Goal: Task Accomplishment & Management: Manage account settings

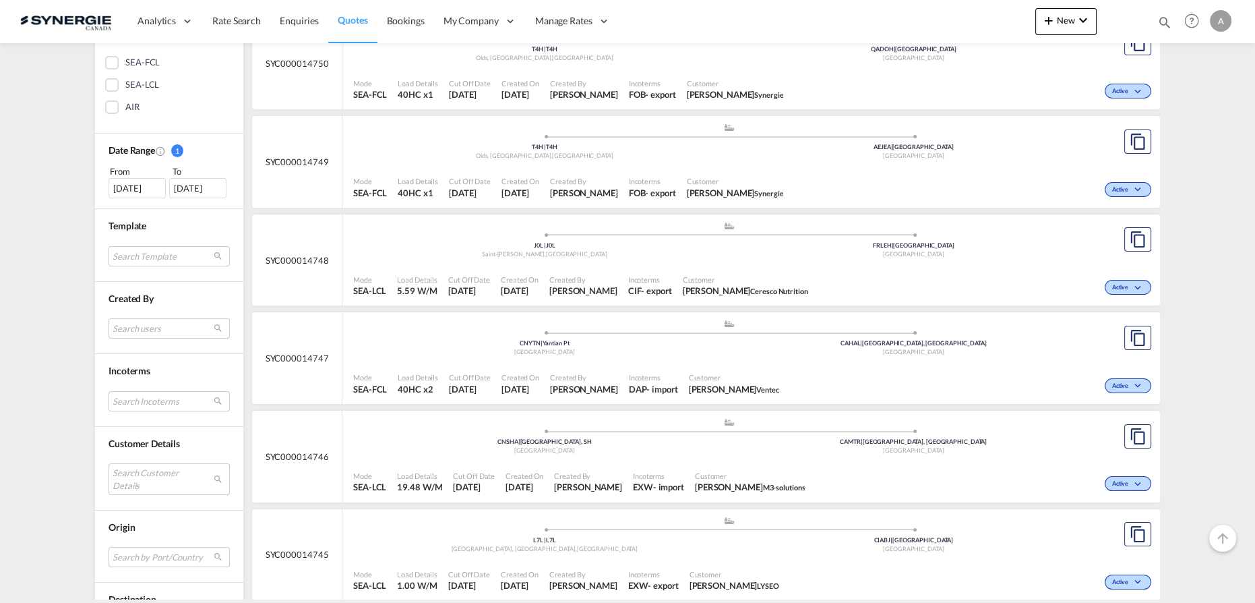
scroll to position [367, 0]
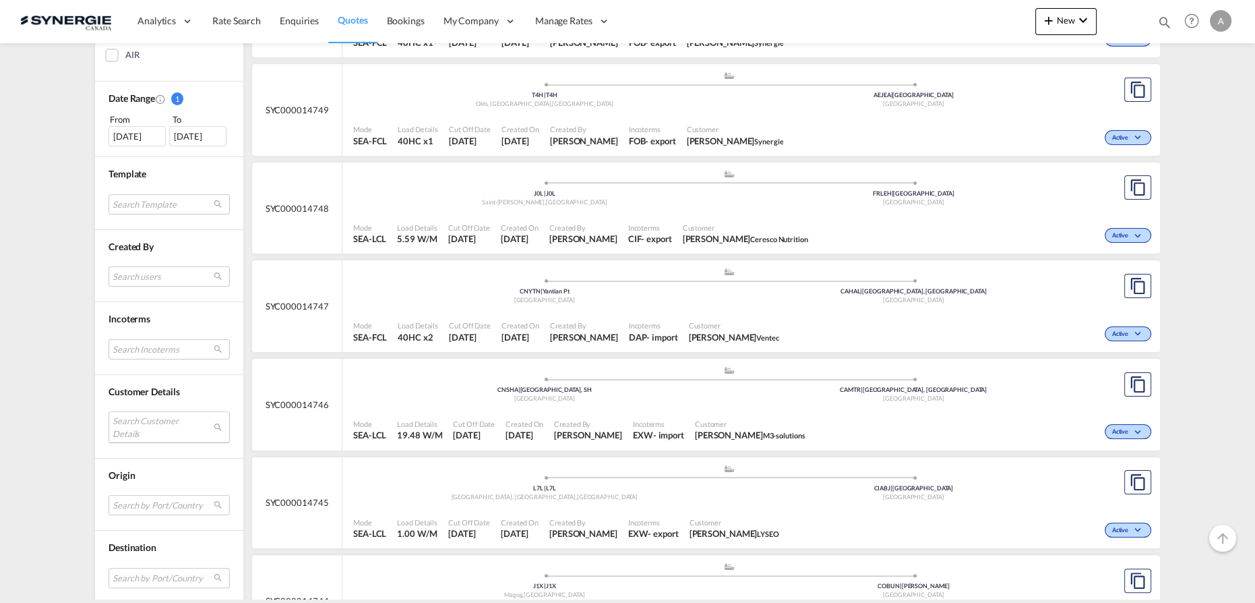
click at [144, 425] on md-select "Search Customer Details user name user emeline Buisson emeline.buisson@lyseo.co…" at bounding box center [169, 426] width 121 height 31
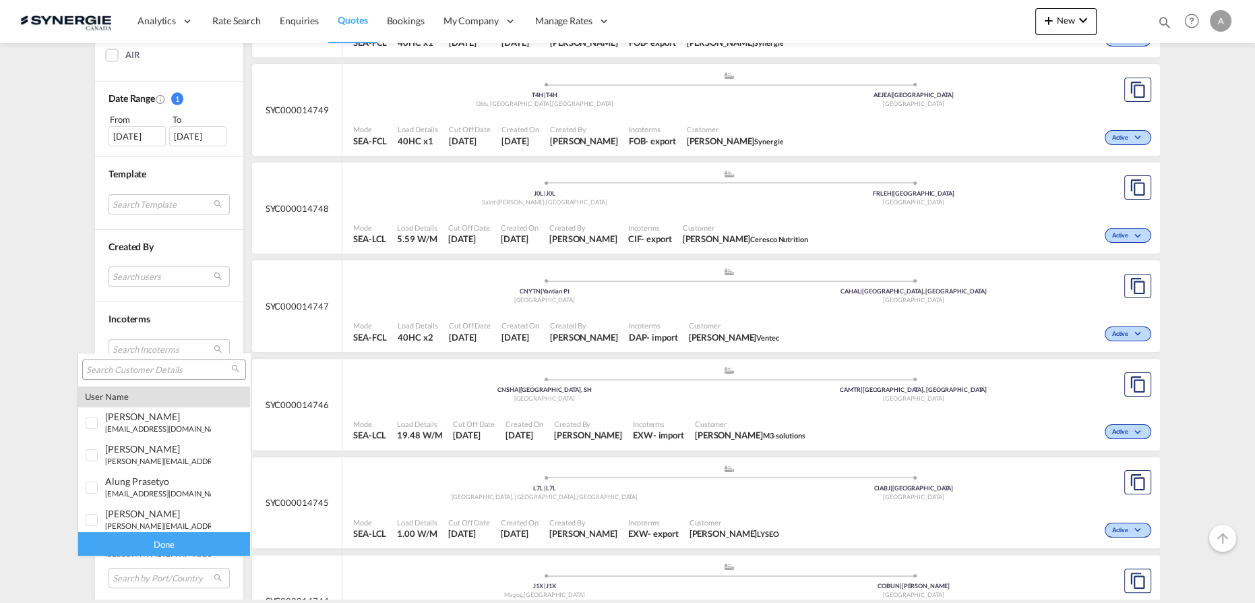
click at [153, 370] on input "search" at bounding box center [158, 370] width 145 height 12
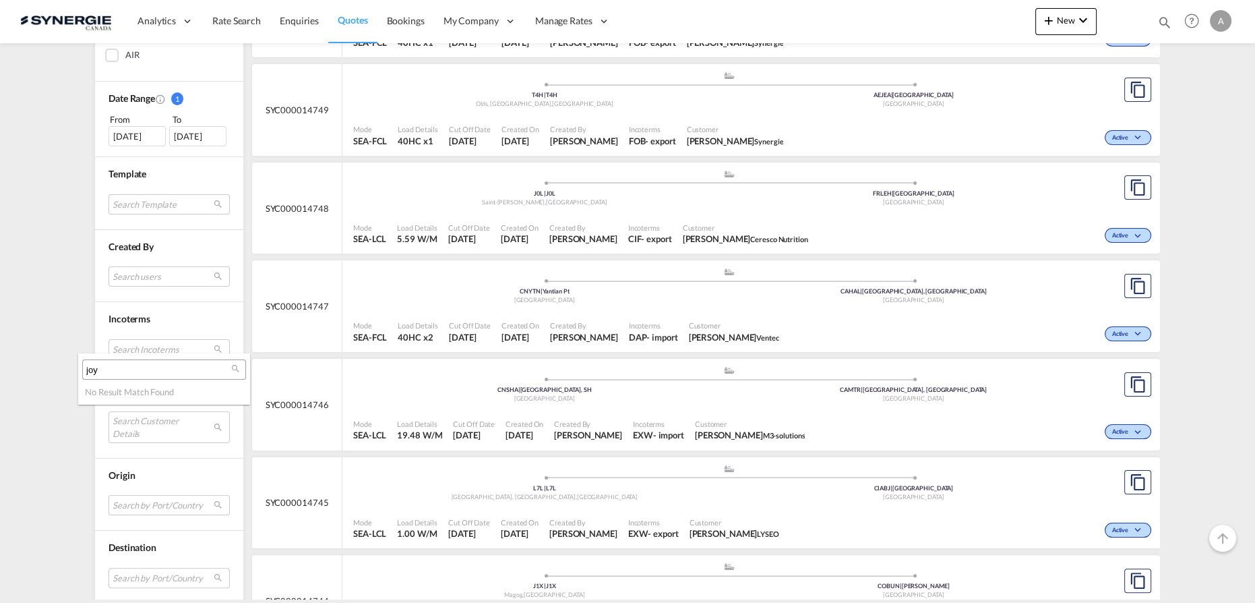
type input "joy"
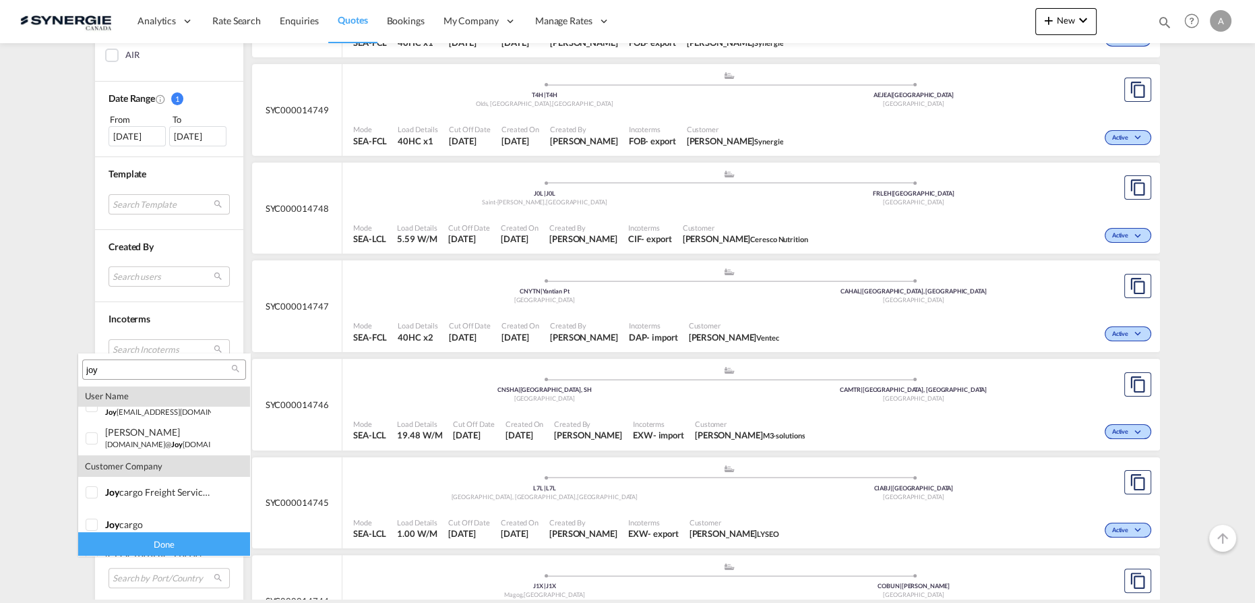
scroll to position [318, 0]
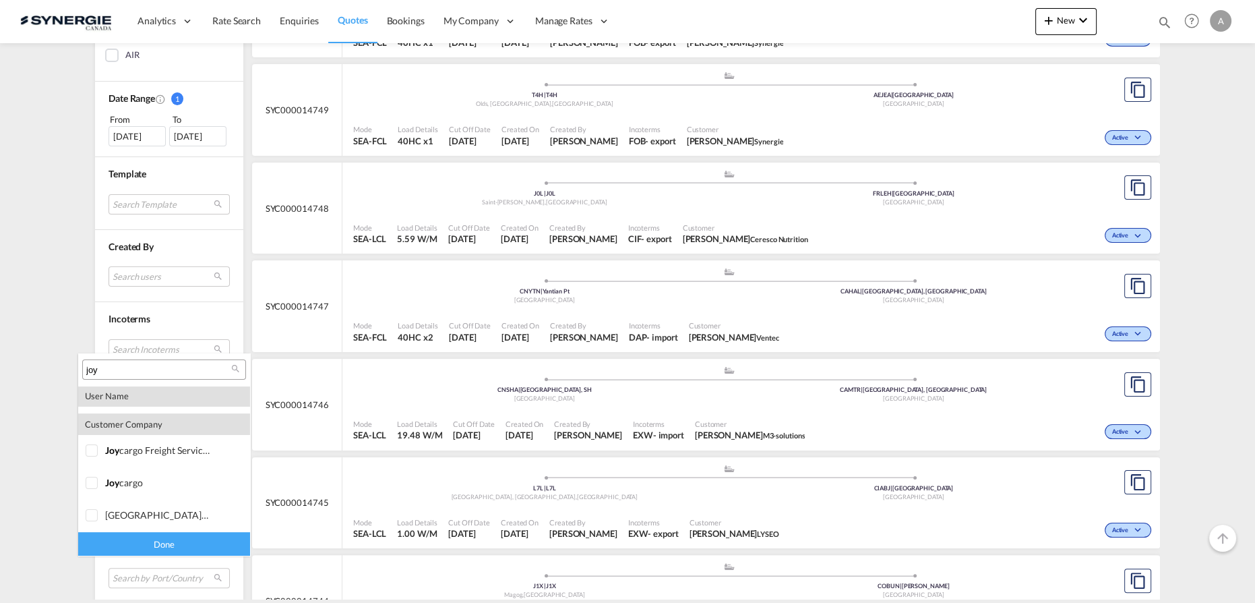
click at [61, 267] on md-backdrop at bounding box center [627, 301] width 1255 height 603
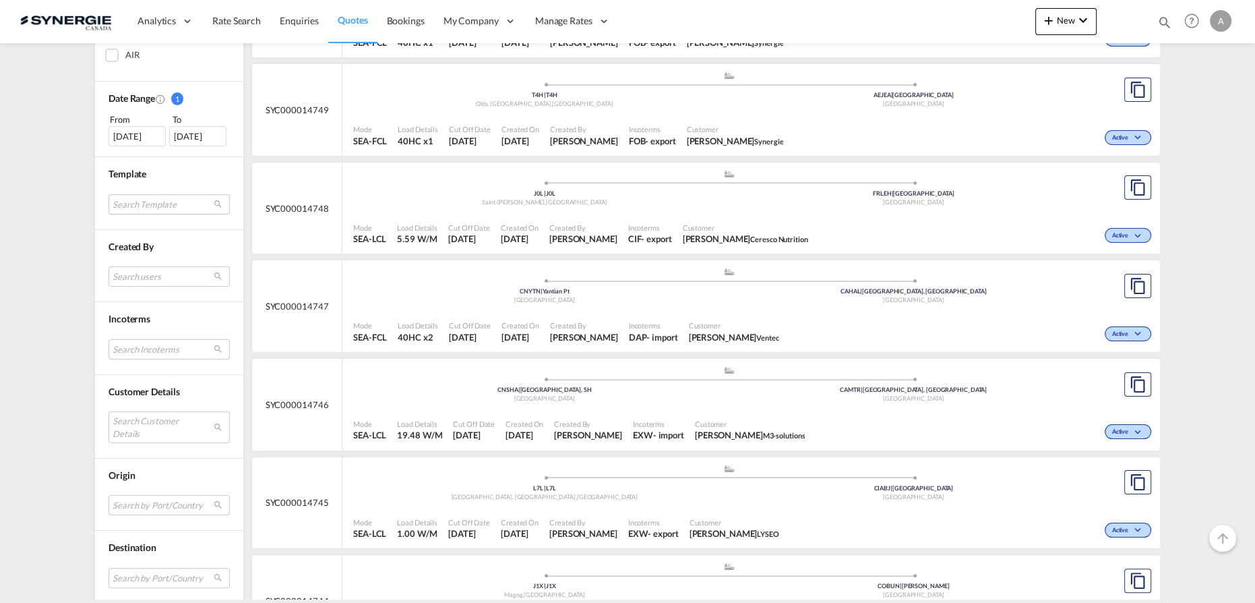
click at [1184, 226] on div "Quotes Manage all your quotes Filters Clear All Status 1 All Active Expired Fol…" at bounding box center [627, 320] width 1255 height 555
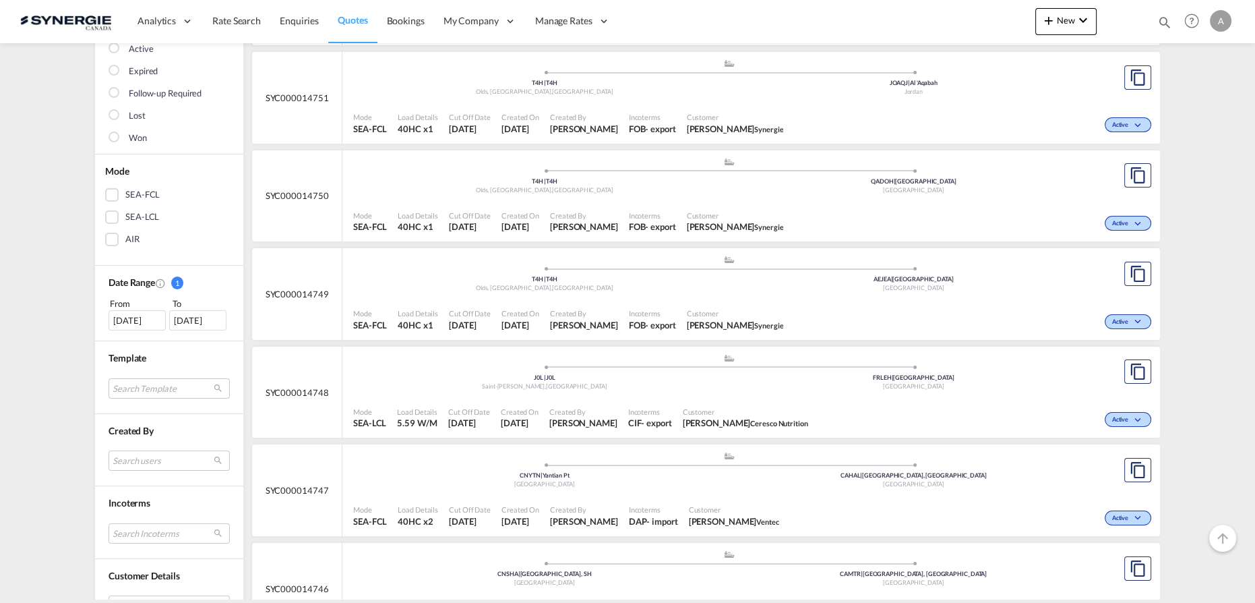
scroll to position [429, 0]
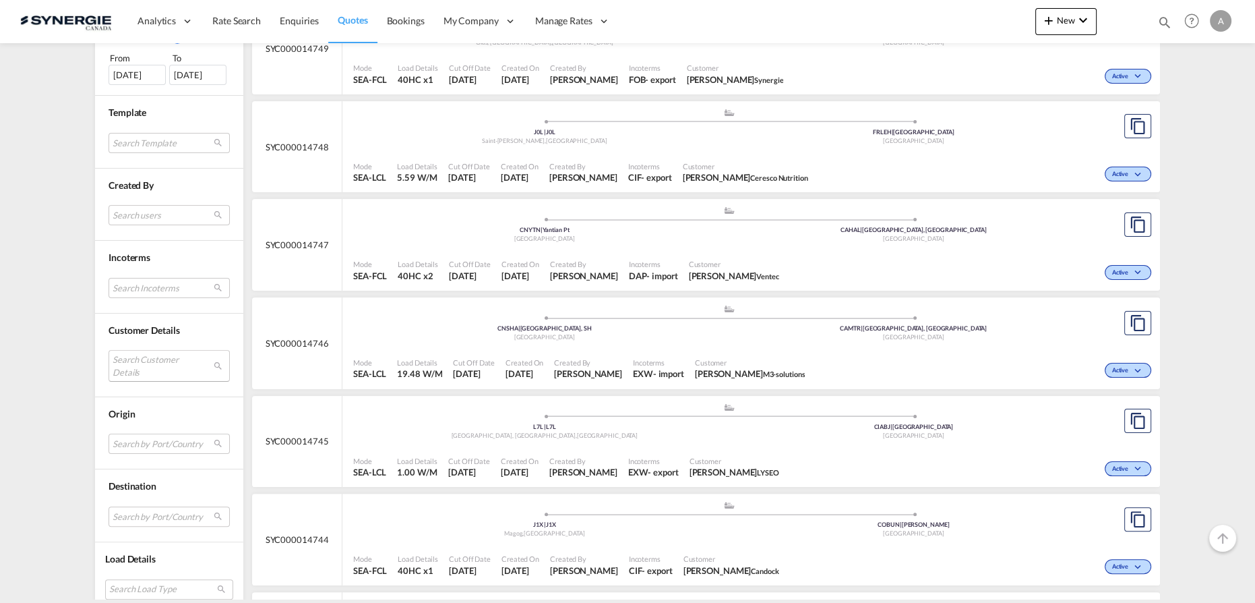
click at [135, 368] on md-select "Search Customer Details" at bounding box center [169, 365] width 121 height 31
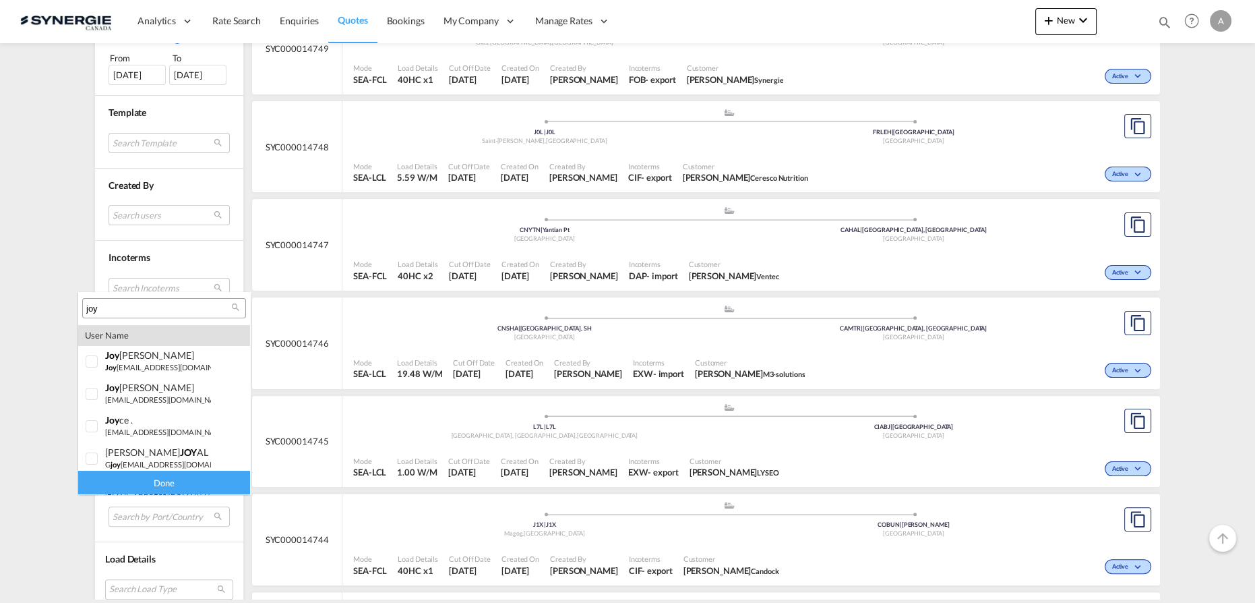
click at [138, 303] on input "joy" at bounding box center [158, 309] width 145 height 12
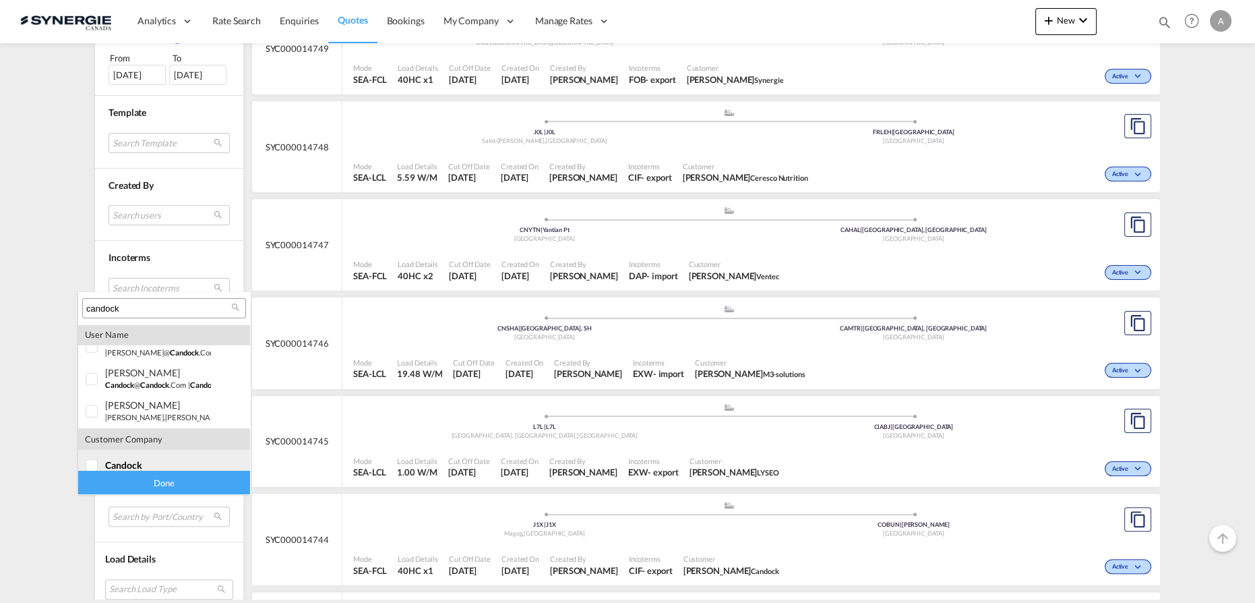
scroll to position [26, 0]
type input "candock"
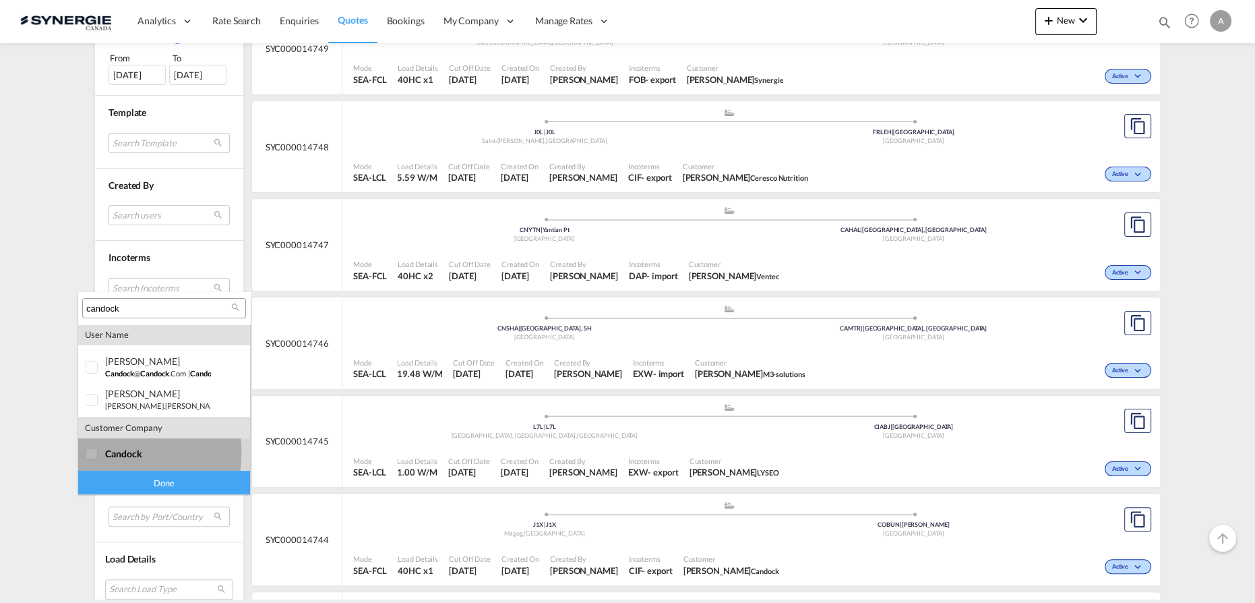
click at [109, 453] on span "candock" at bounding box center [123, 453] width 37 height 11
click at [125, 479] on div "Done" at bounding box center [164, 483] width 172 height 24
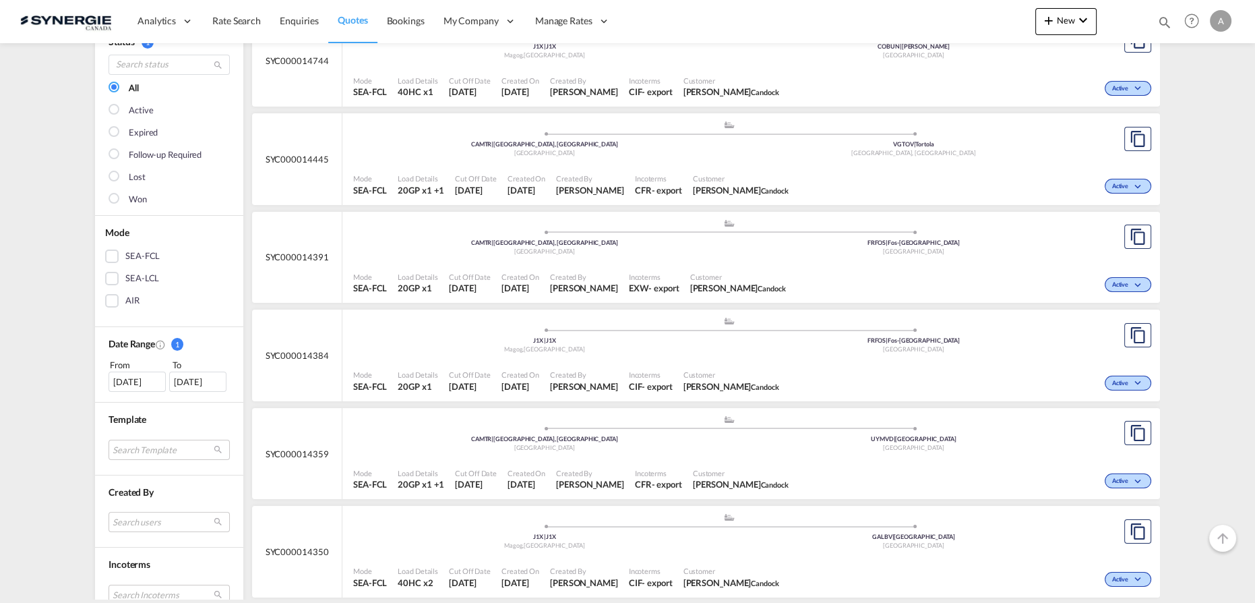
scroll to position [122, 0]
click at [696, 263] on div "Mode SEA-FCL Load Details 20GP x1 Cut Off Date 28 Aug 2025 Created On 28 Aug 20…" at bounding box center [751, 283] width 818 height 40
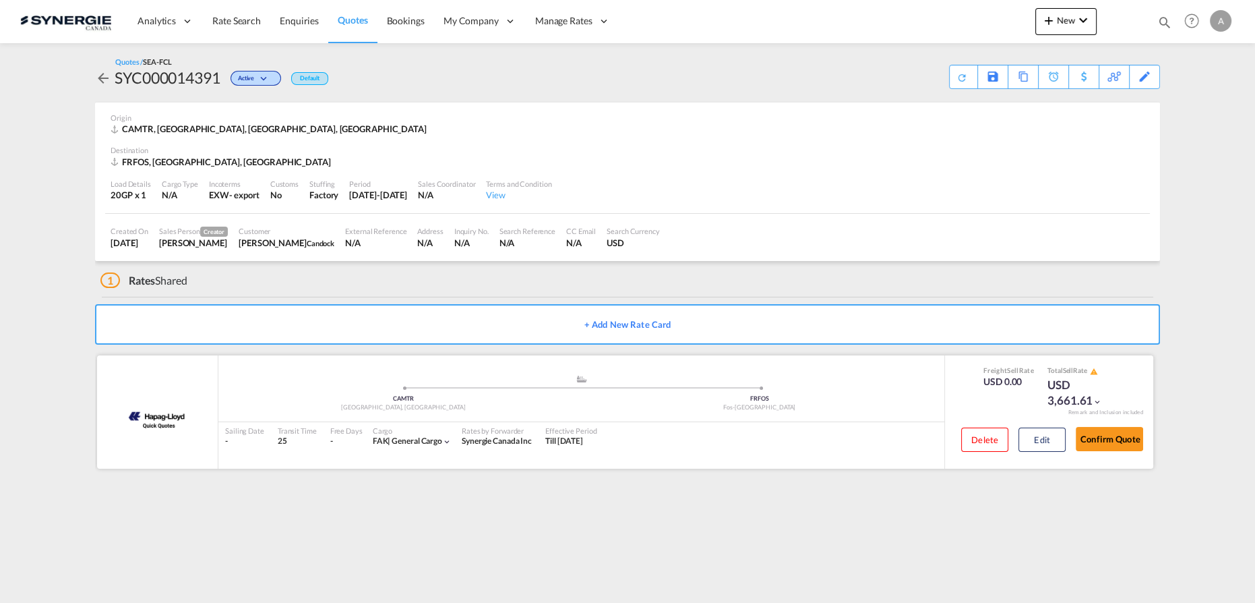
click at [1050, 452] on div "Delete Edit" at bounding box center [1008, 444] width 115 height 36
click at [1040, 448] on button "Edit" at bounding box center [1042, 439] width 47 height 24
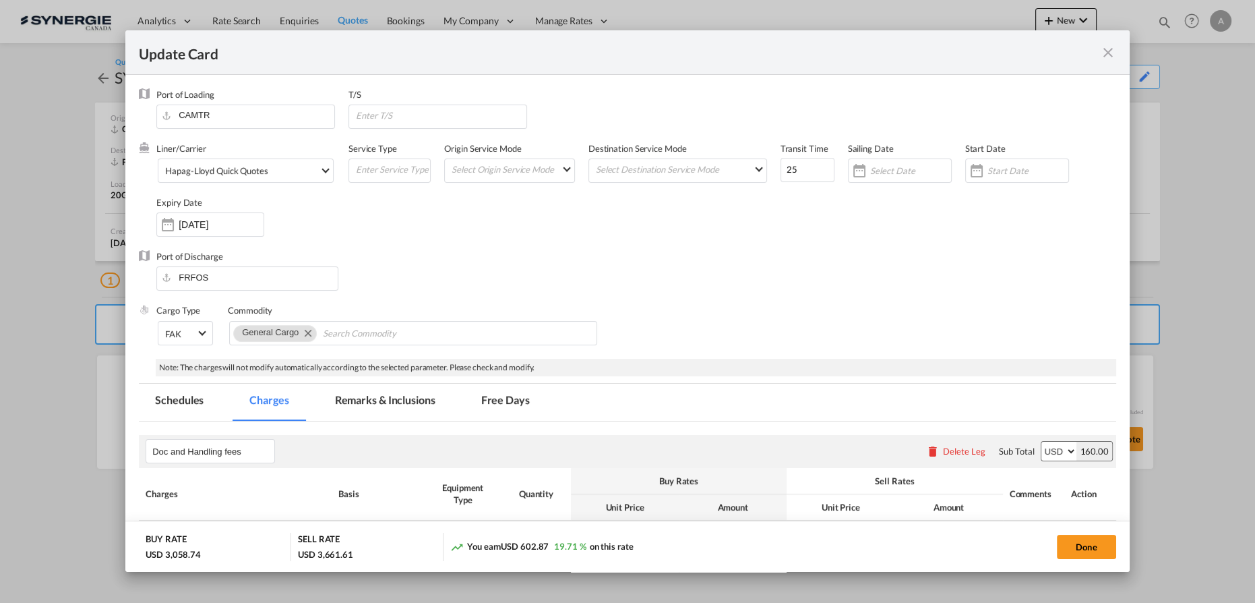
select select "per B/L"
select select "per shipment"
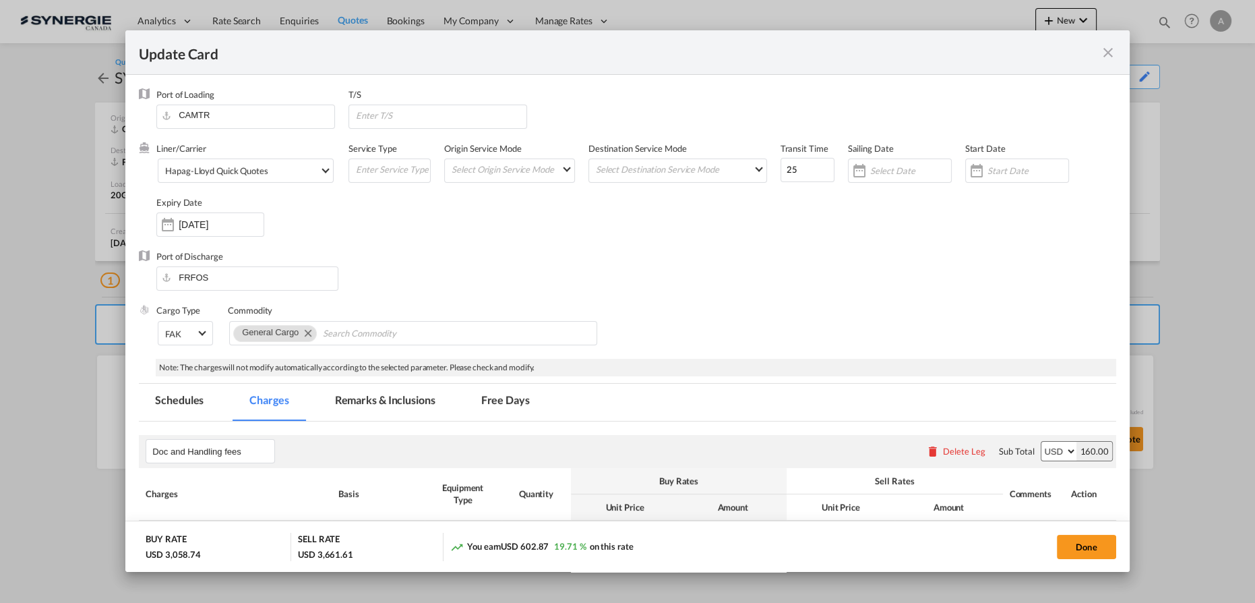
select select "per container"
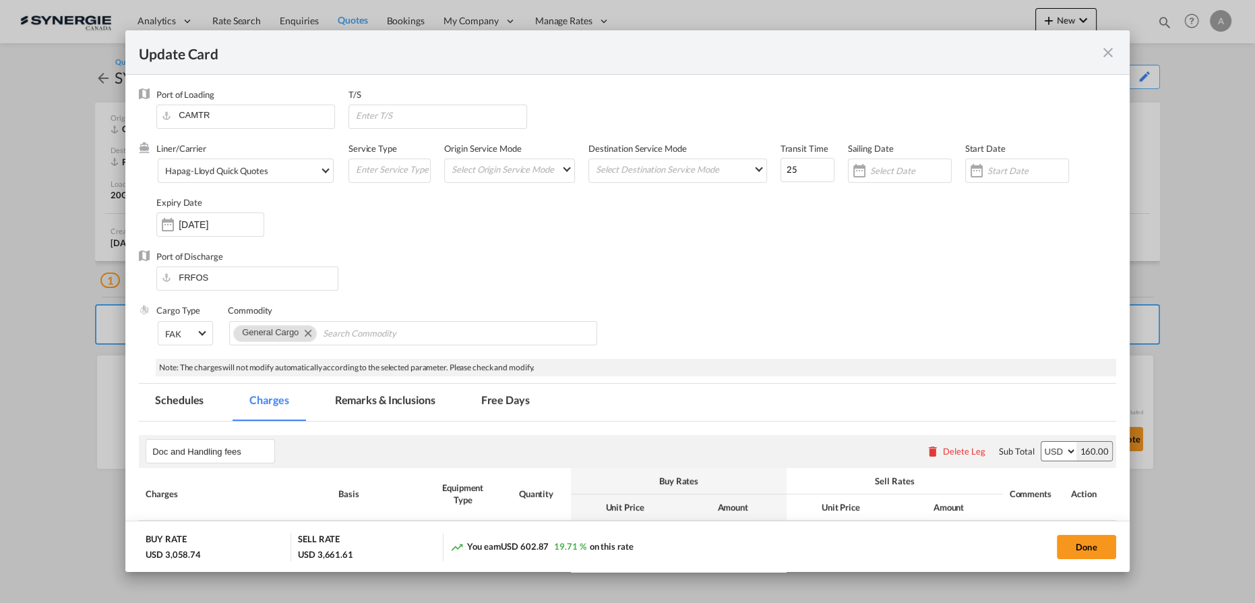
select select "per container"
drag, startPoint x: 413, startPoint y: 404, endPoint x: 1233, endPoint y: 156, distance: 856.3
click at [413, 404] on md-tab-item "Remarks & Inclusions" at bounding box center [385, 402] width 133 height 37
